Goal: Task Accomplishment & Management: Use online tool/utility

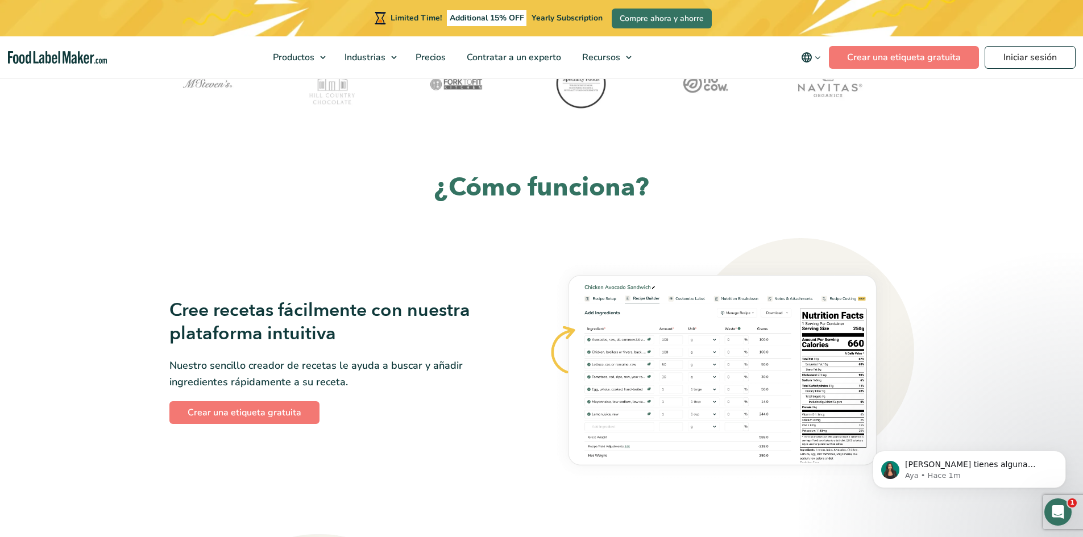
scroll to position [512, 0]
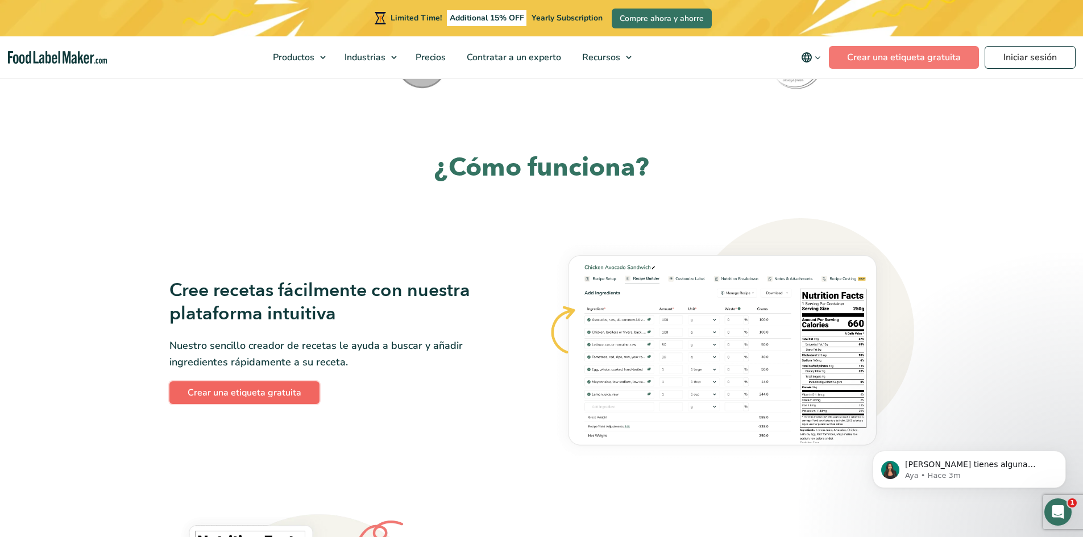
click at [251, 392] on link "Crear una etiqueta gratuita" at bounding box center [244, 392] width 150 height 23
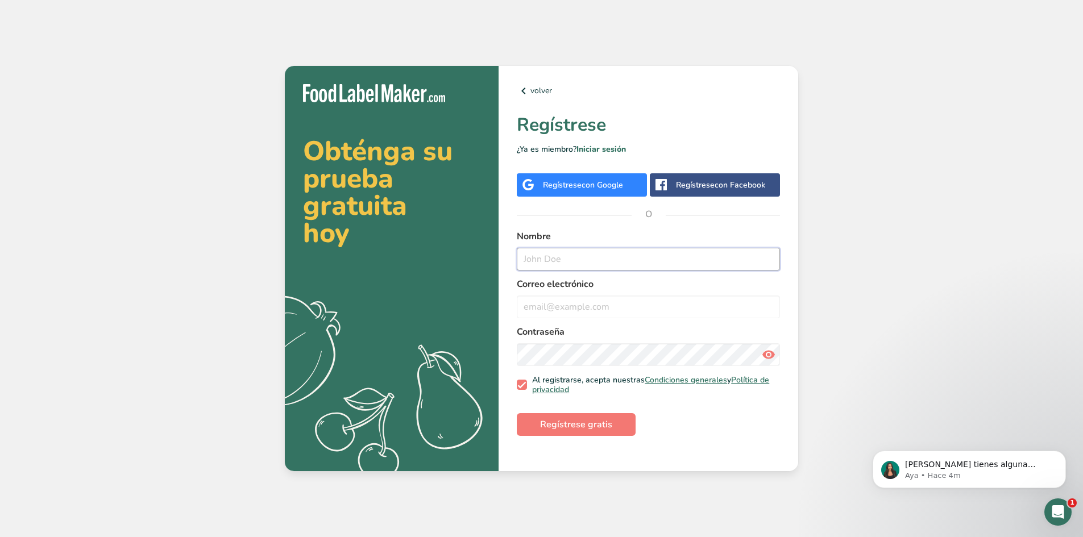
click at [580, 259] on input "text" at bounding box center [648, 259] width 263 height 23
paste input "[PERSON_NAME][EMAIL_ADDRESS][DOMAIN_NAME]"
type input "joseluis.podas@domorpharma.mx"
click at [609, 301] on input "email" at bounding box center [648, 307] width 263 height 23
paste input "joseluis.podas@domorpharma.mx"
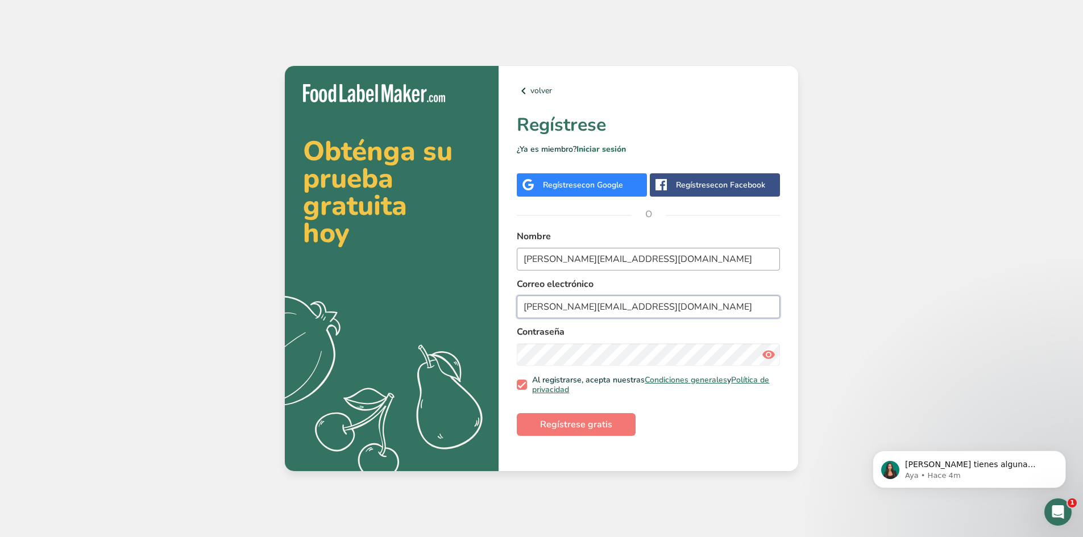
type input "joseluis.podas@domorpharma.mx"
click at [683, 265] on input "joseluis.podas@domorpharma.mx" at bounding box center [648, 259] width 263 height 23
type input "joseluis"
click at [771, 357] on icon at bounding box center [769, 354] width 14 height 20
click at [581, 427] on span "Regístrese gratis" at bounding box center [576, 425] width 72 height 14
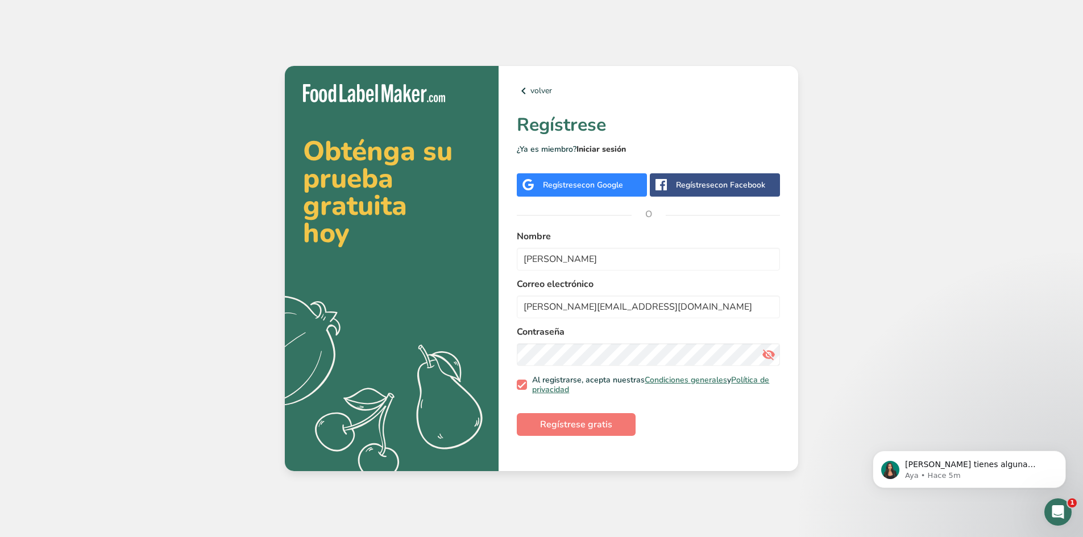
click at [595, 149] on link "Iniciar sesión" at bounding box center [600, 149] width 49 height 11
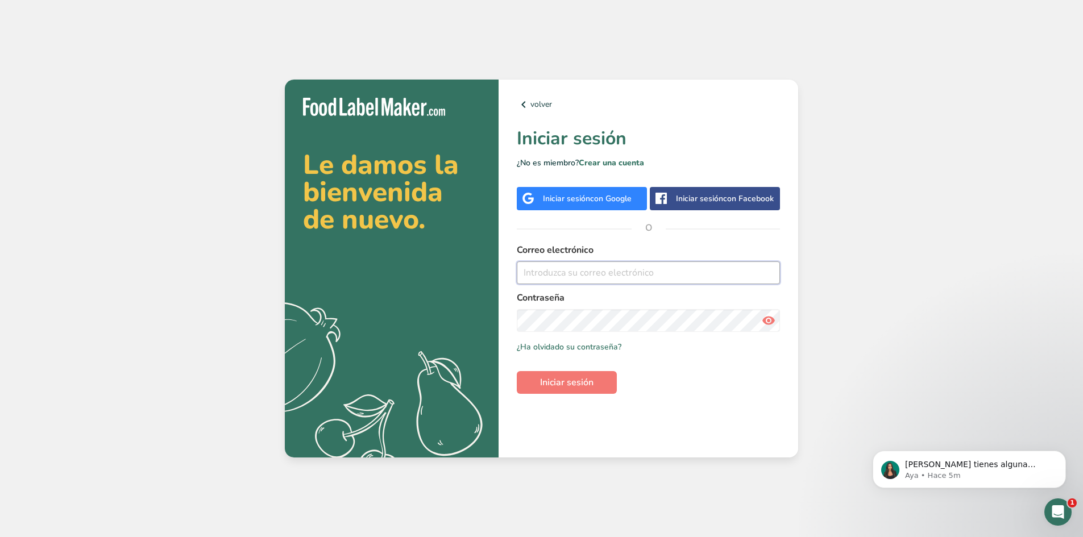
click at [593, 272] on input "email" at bounding box center [648, 272] width 263 height 23
paste input "joseluis.podas@domorpharma.mx"
type input "joseluis.podas@domorpharma.mx"
click at [564, 385] on span "Iniciar sesión" at bounding box center [566, 383] width 53 height 14
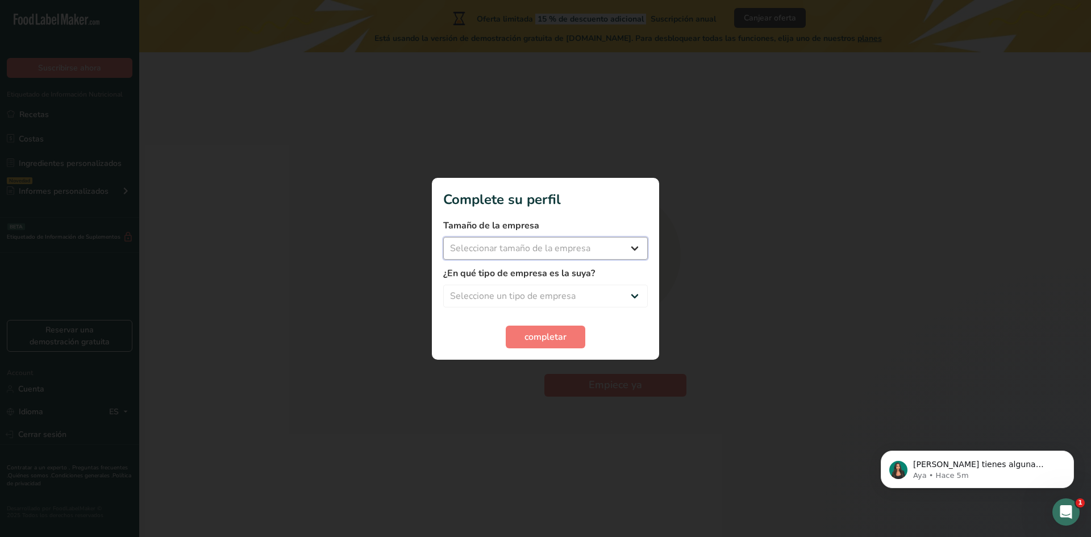
click at [638, 250] on select "Seleccionar tamaño de la empresa Menos de 10 empleados De 10 a 50 empleados De …" at bounding box center [545, 248] width 205 height 23
select select "3"
click at [443, 237] on select "Seleccionar tamaño de la empresa Menos de 10 empleados De 10 a 50 empleados De …" at bounding box center [545, 248] width 205 height 23
click at [635, 300] on select "Seleccione un tipo de empresa Fabricante de alimentos envasados Restaurante y c…" at bounding box center [545, 296] width 205 height 23
select select "5"
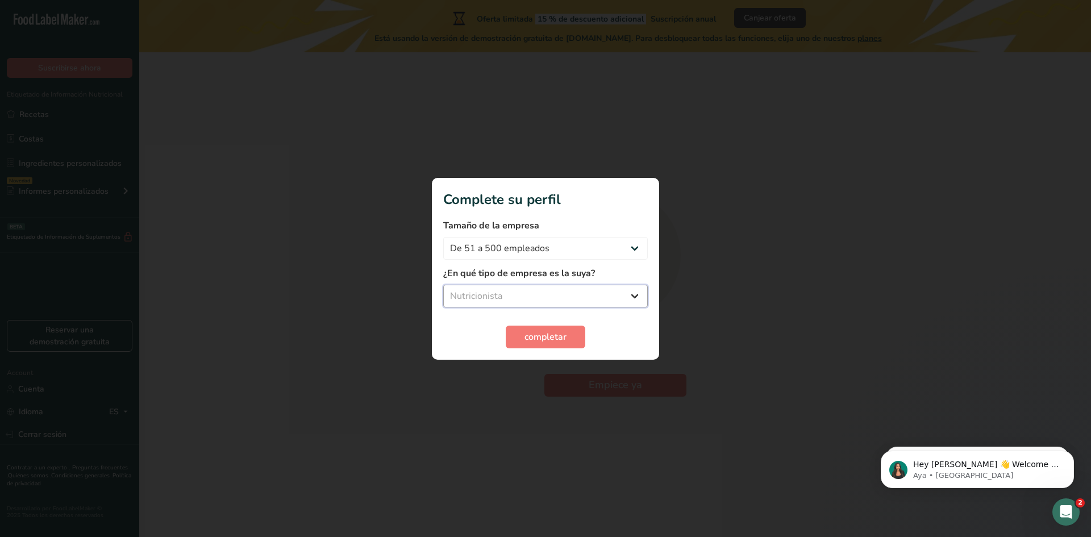
click at [443, 285] on select "Seleccione un tipo de empresa Fabricante de alimentos envasados Restaurante y c…" at bounding box center [545, 296] width 205 height 23
click at [553, 340] on span "completar" at bounding box center [546, 337] width 42 height 14
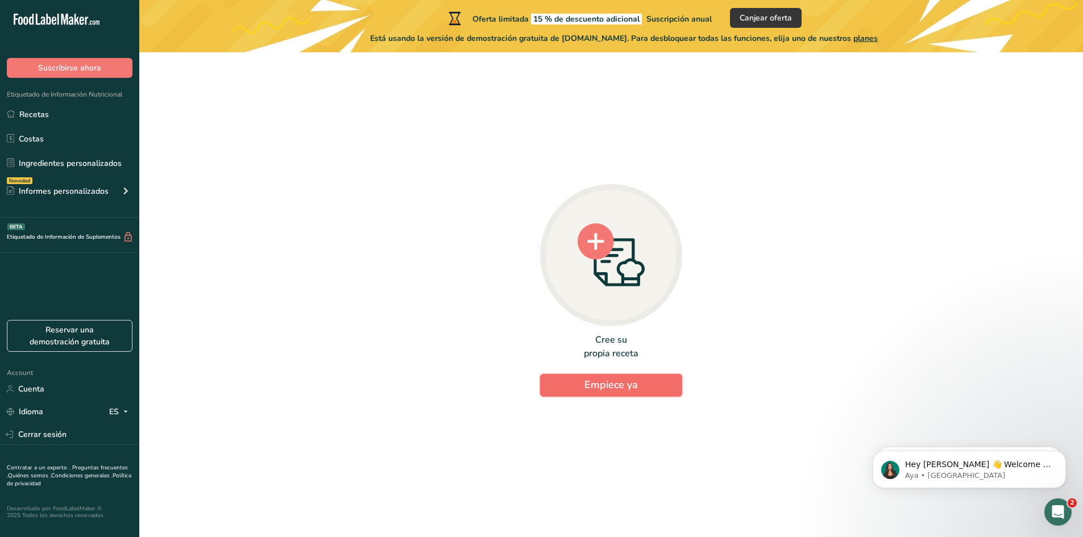
click at [634, 387] on span "Empiece ya" at bounding box center [610, 385] width 53 height 14
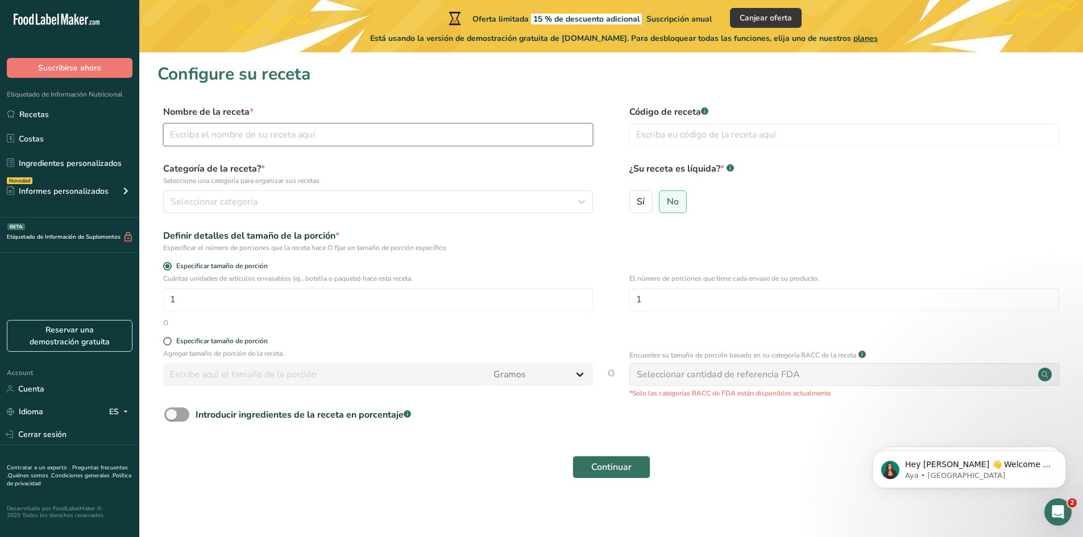
click at [397, 136] on input "text" at bounding box center [378, 134] width 430 height 23
type input "Proteina para gimmnasio"
click at [585, 203] on icon "button" at bounding box center [582, 202] width 14 height 20
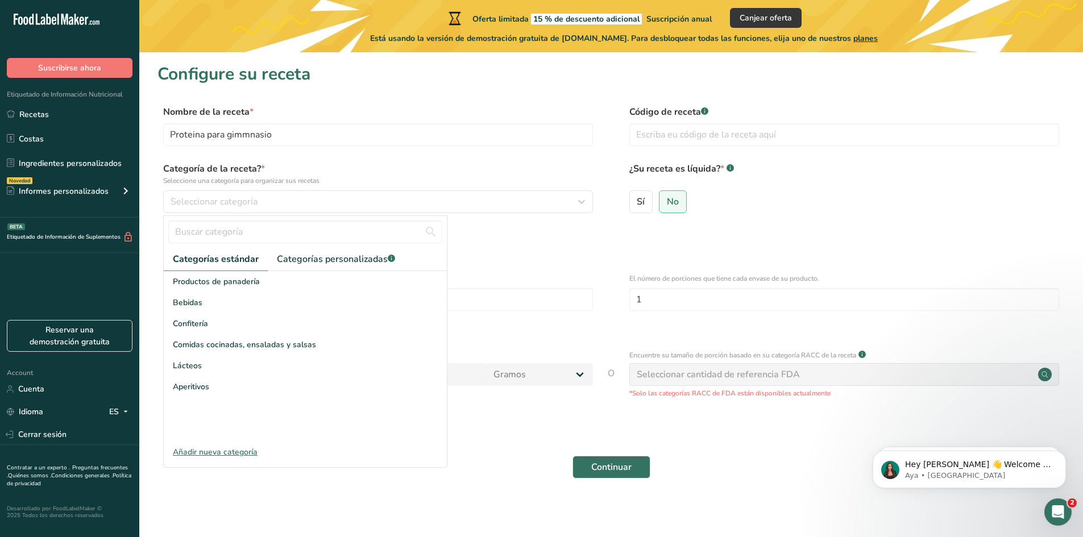
click at [228, 449] on div "Añadir nueva categoría" at bounding box center [305, 452] width 283 height 12
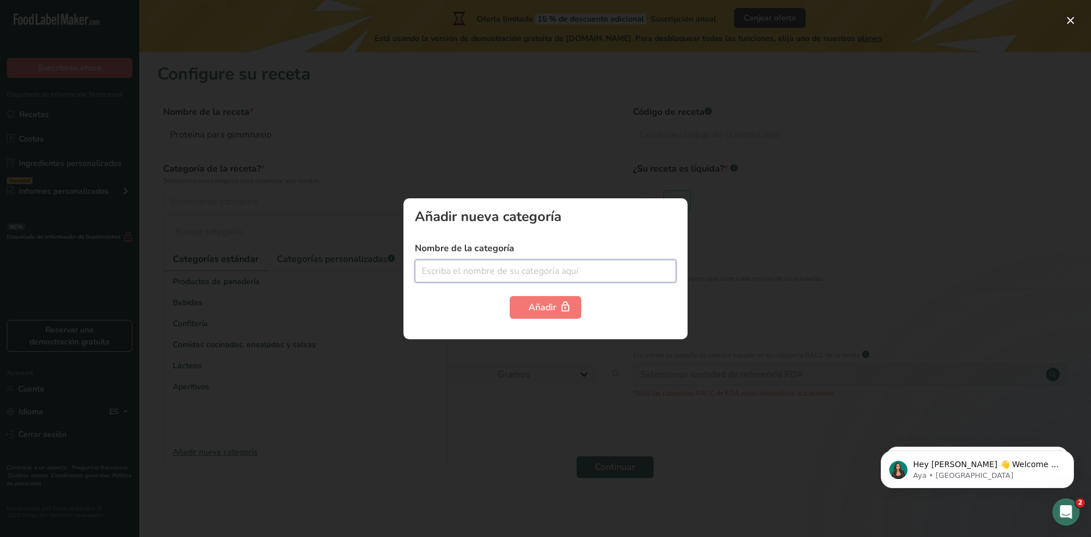
click at [479, 280] on input "text" at bounding box center [545, 271] width 261 height 23
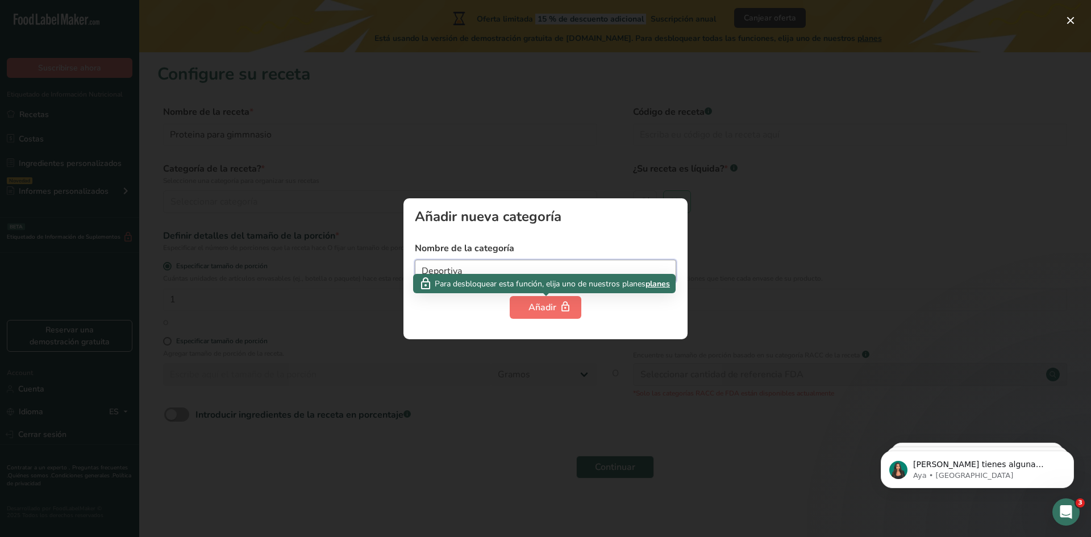
type input "Deportiva"
click at [551, 308] on div "Añadir" at bounding box center [546, 308] width 34 height 14
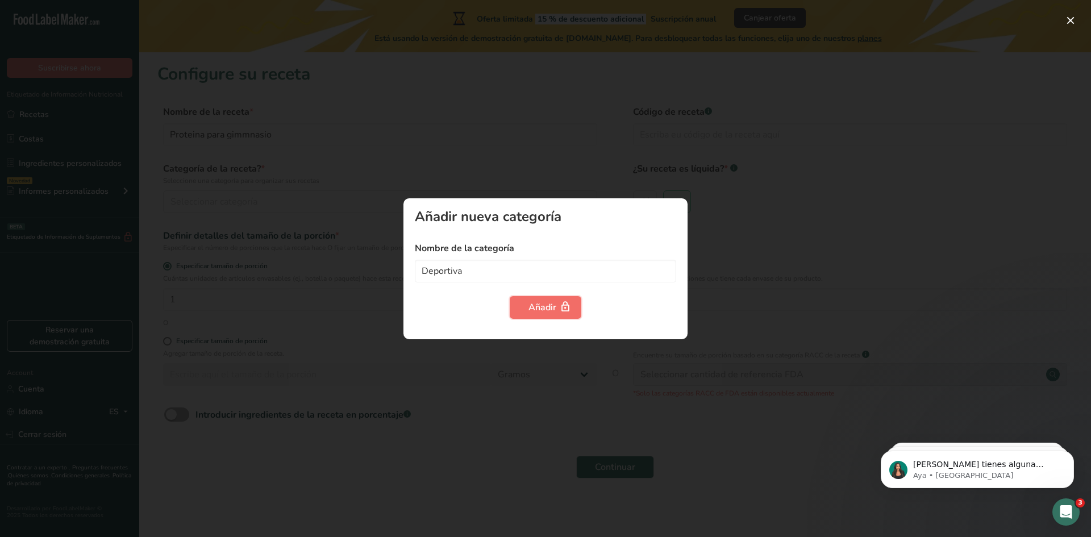
click at [537, 305] on div "Añadir" at bounding box center [546, 308] width 34 height 14
click at [725, 356] on div at bounding box center [545, 268] width 1091 height 537
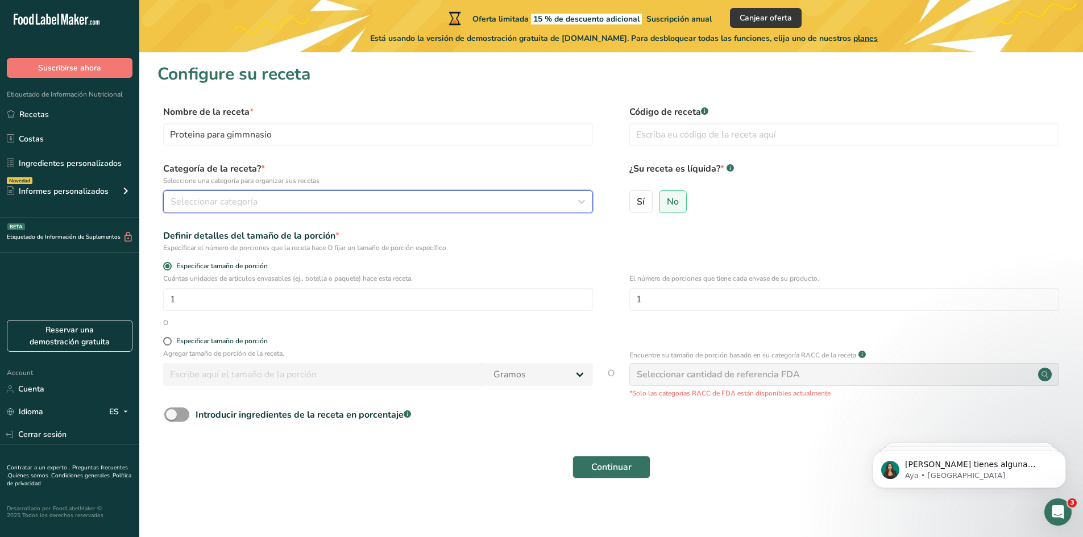
click at [581, 202] on icon "button" at bounding box center [582, 202] width 14 height 20
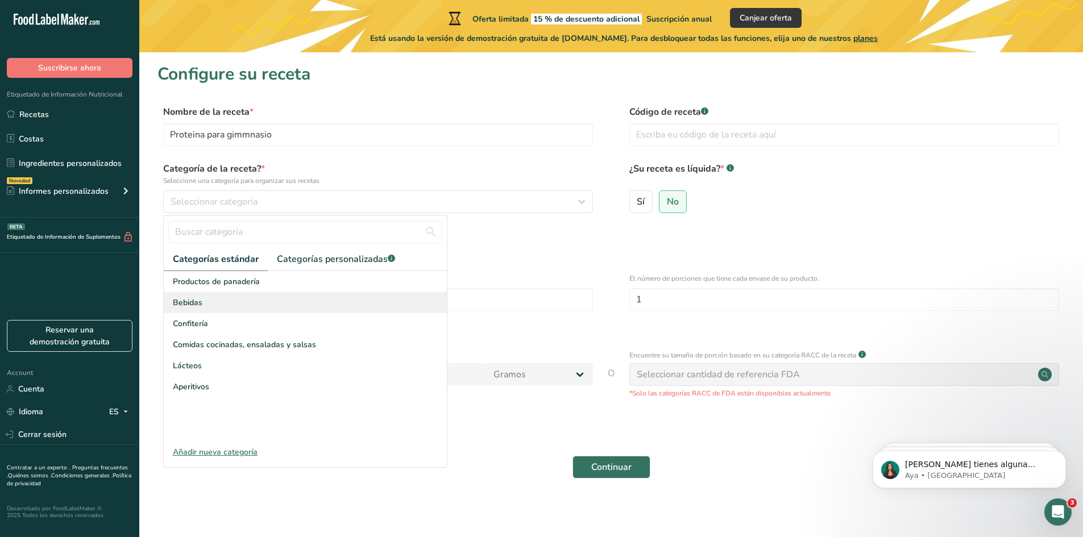
click at [253, 306] on div "Bebidas" at bounding box center [305, 302] width 283 height 21
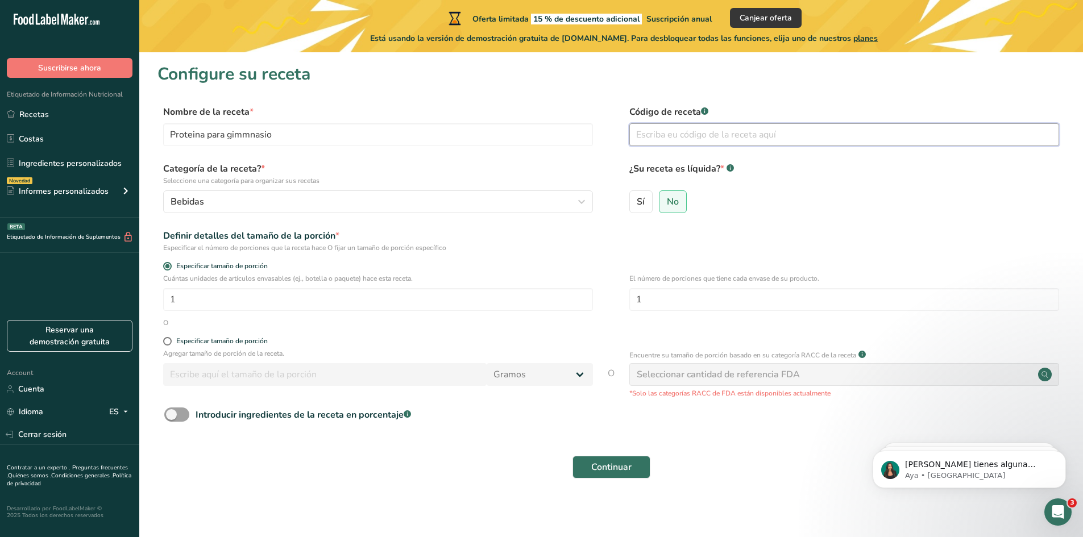
click at [704, 135] on input "text" at bounding box center [844, 134] width 430 height 23
click at [171, 339] on span at bounding box center [167, 341] width 9 height 9
click at [171, 339] on input "Especificar tamaño de porción" at bounding box center [166, 341] width 7 height 7
radio input "true"
radio input "false"
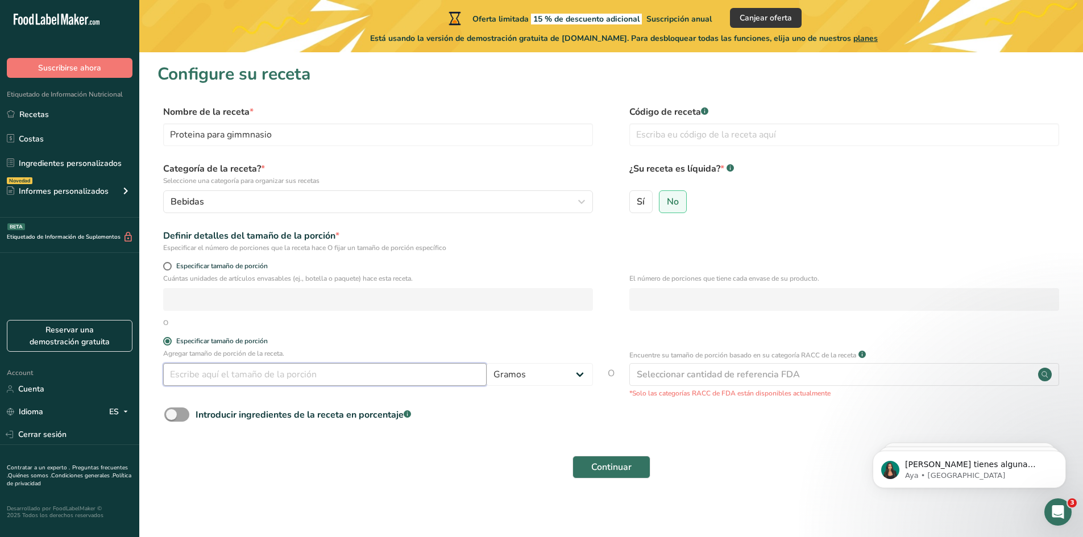
click at [446, 373] on input "number" at bounding box center [324, 374] width 323 height 23
type input "35"
click at [559, 405] on form "Nombre de la receta * Proteina para gimmnasio Código de receta .a-a{fill:#34736…" at bounding box center [610, 295] width 907 height 380
click at [176, 417] on span at bounding box center [176, 415] width 25 height 14
click at [172, 417] on input "Introducir ingredientes de la receta en porcentaje .a-a{fill:#347362;}.b-a{fill…" at bounding box center [167, 414] width 7 height 7
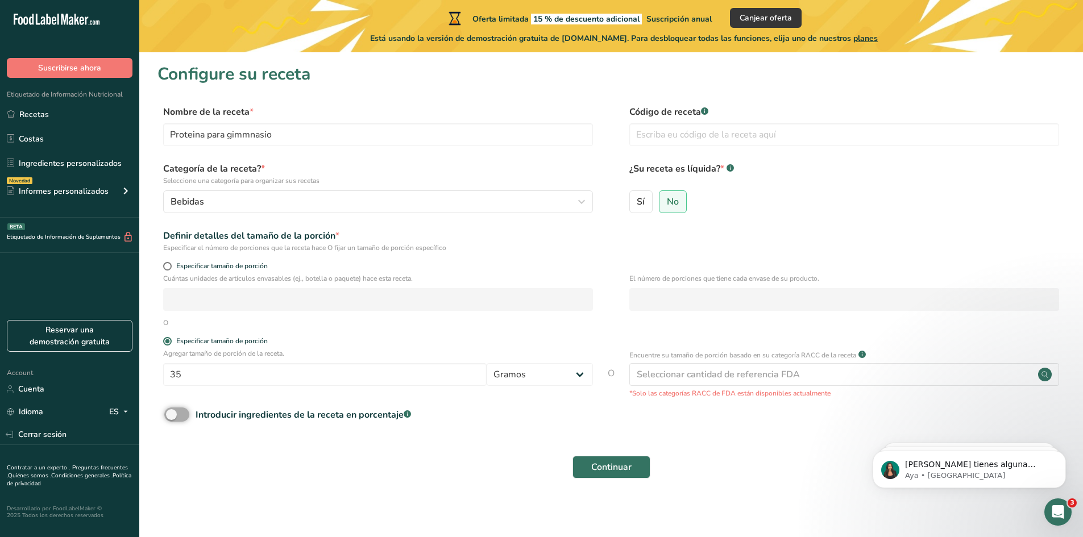
checkbox input "true"
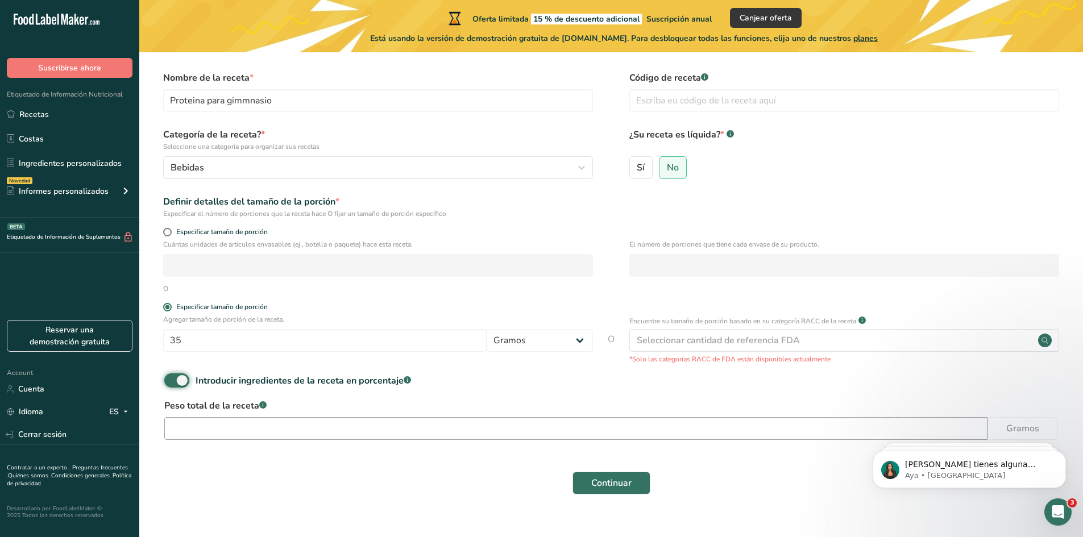
scroll to position [53, 0]
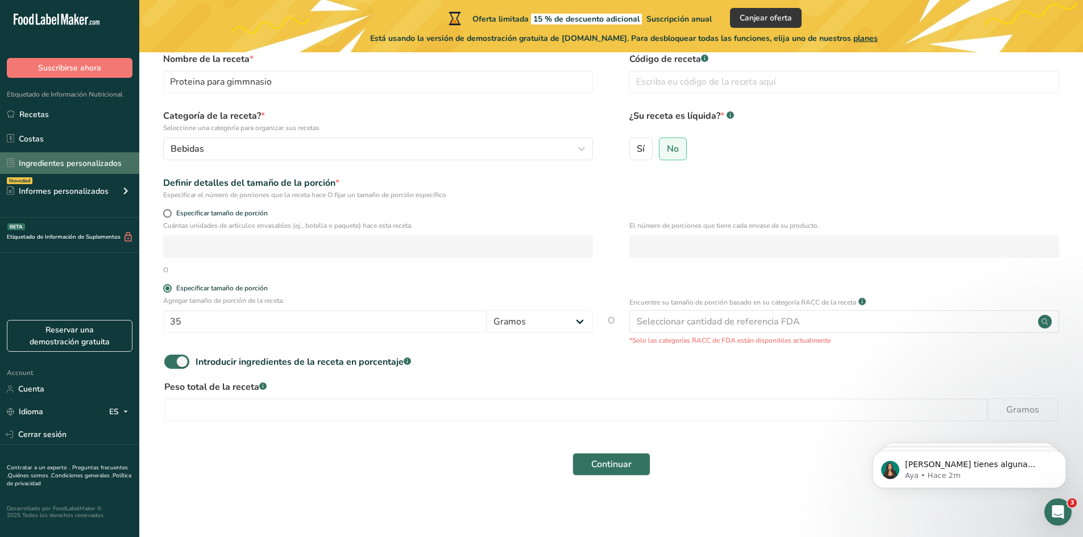
click at [106, 162] on link "Ingredientes personalizados" at bounding box center [69, 163] width 139 height 22
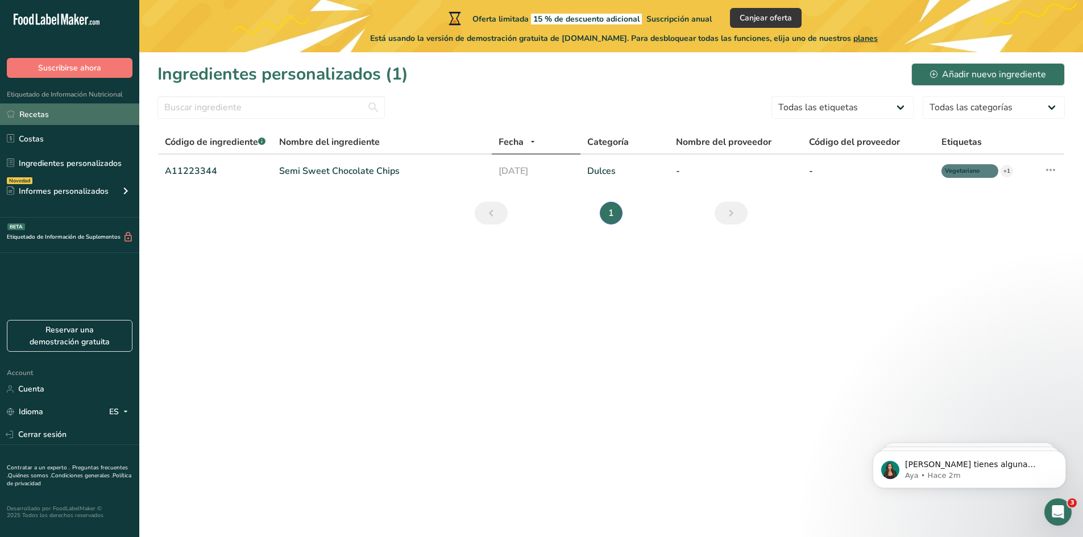
click at [31, 112] on link "Recetas" at bounding box center [69, 114] width 139 height 22
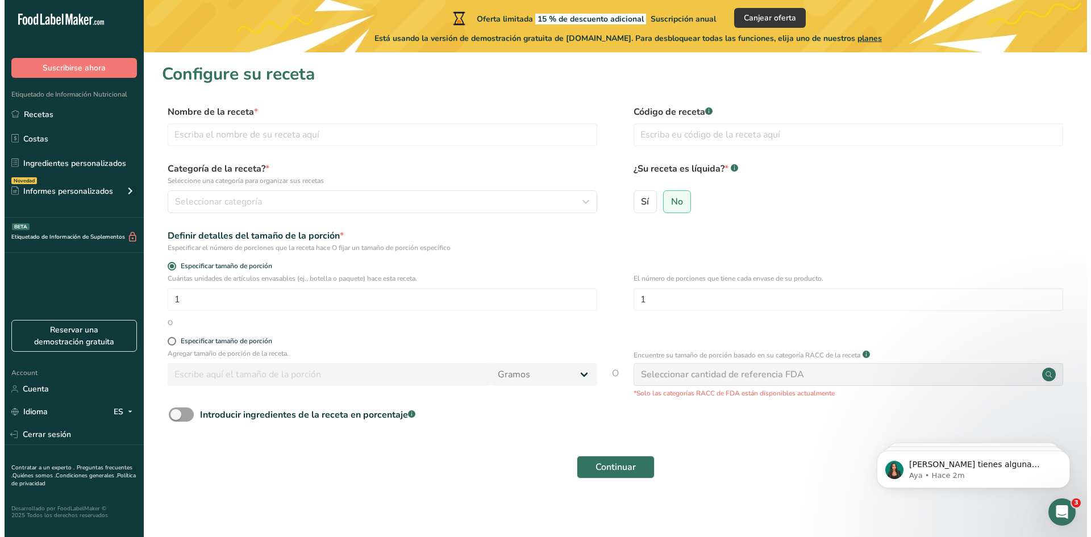
scroll to position [3, 0]
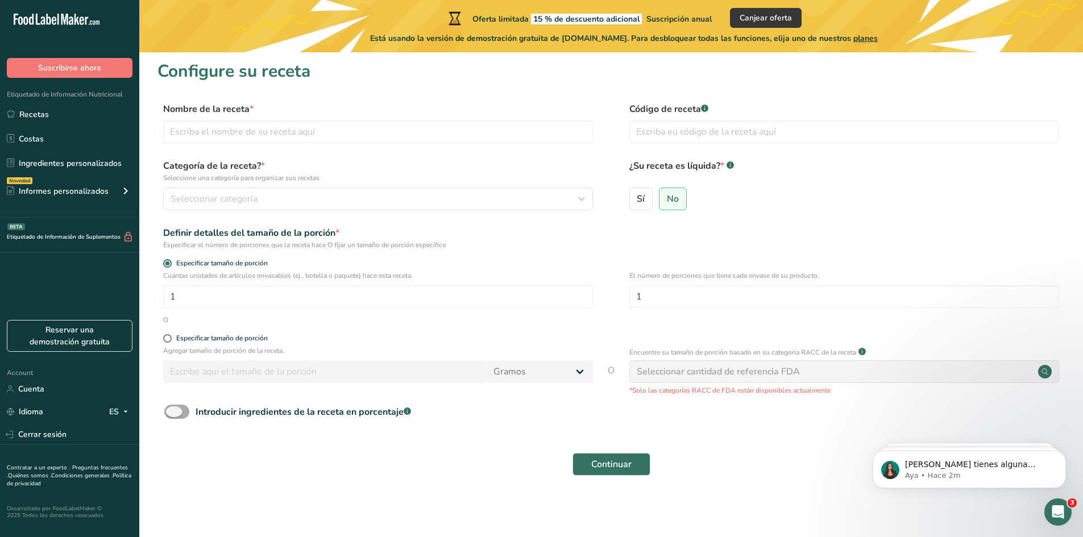
click at [186, 411] on span at bounding box center [176, 412] width 25 height 14
click at [172, 411] on input "Introducir ingredientes de la receta en porcentaje .a-a{fill:#347362;}.b-a{fill…" at bounding box center [167, 411] width 7 height 7
checkbox input "true"
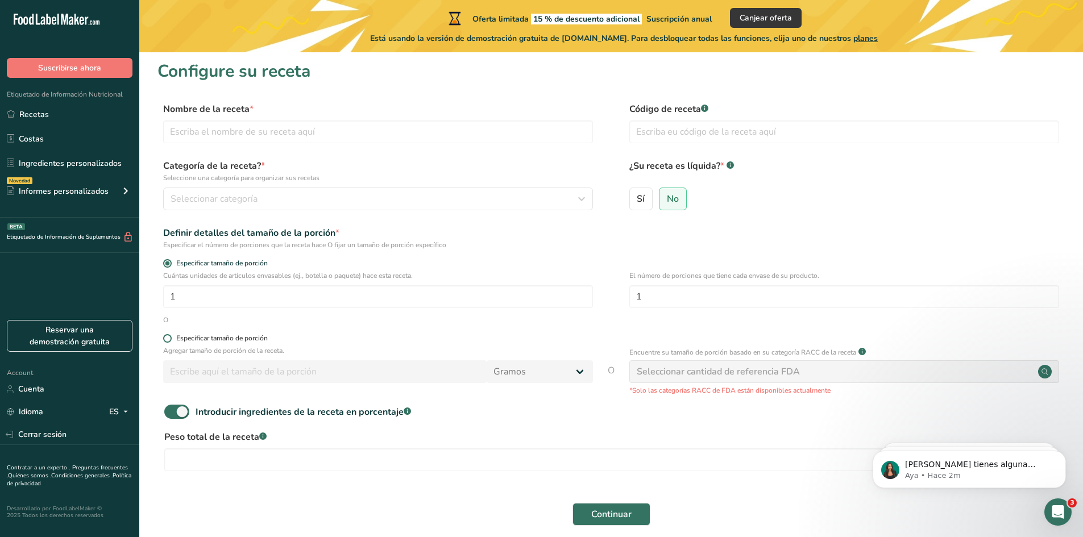
click at [173, 336] on span "Especificar tamaño de porción" at bounding box center [220, 338] width 96 height 9
click at [171, 336] on input "Especificar tamaño de porción" at bounding box center [166, 338] width 7 height 7
radio input "true"
radio input "false"
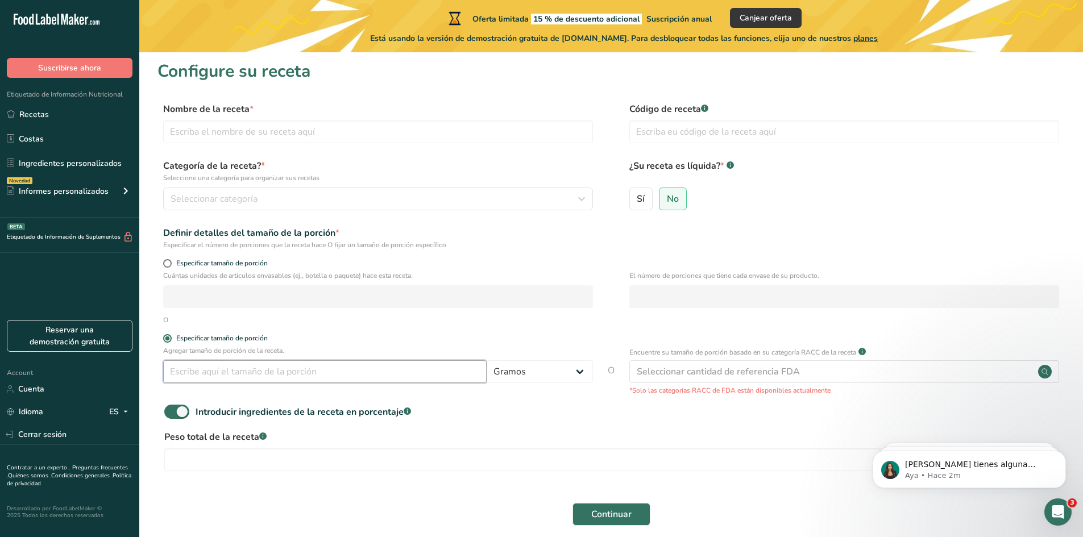
click at [202, 368] on input "number" at bounding box center [324, 371] width 323 height 23
type input "35"
click at [259, 454] on input "number" at bounding box center [575, 459] width 823 height 23
click at [825, 368] on div "Seleccionar cantidad de referencia FDA" at bounding box center [844, 371] width 430 height 23
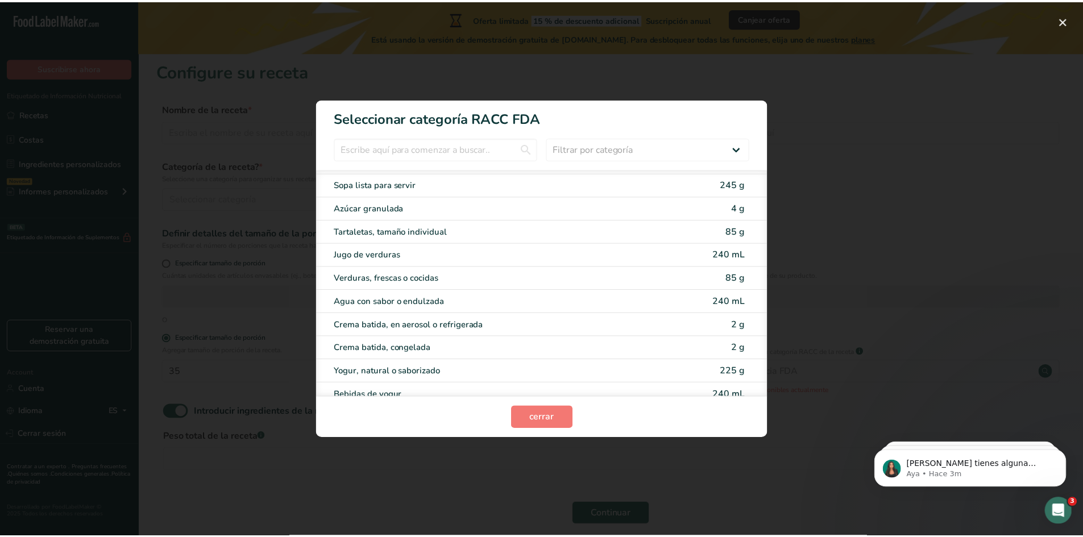
scroll to position [2245, 0]
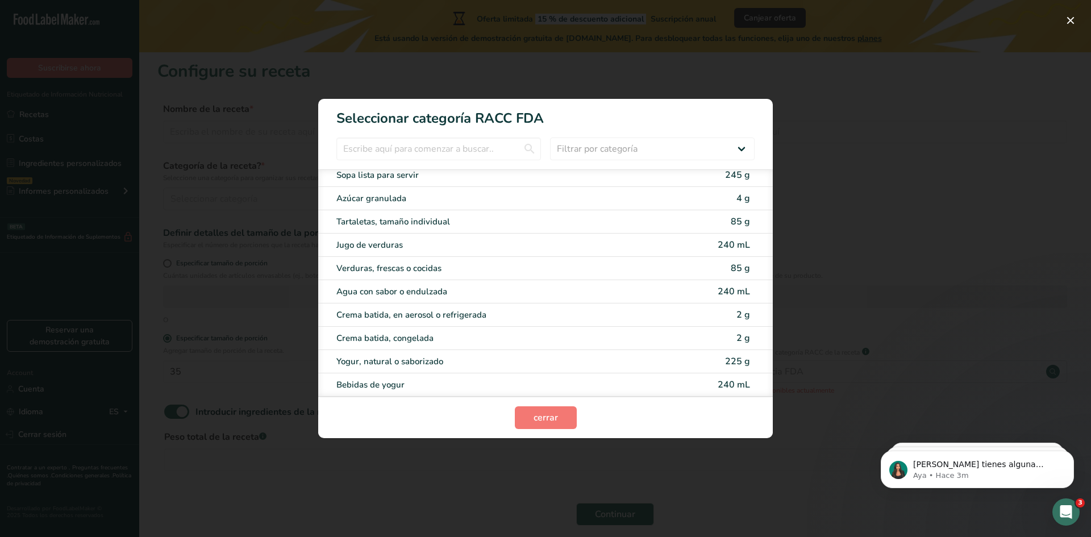
click at [960, 181] on div "RACC Category Selection Modal" at bounding box center [545, 268] width 1091 height 537
